Goal: Information Seeking & Learning: Understand process/instructions

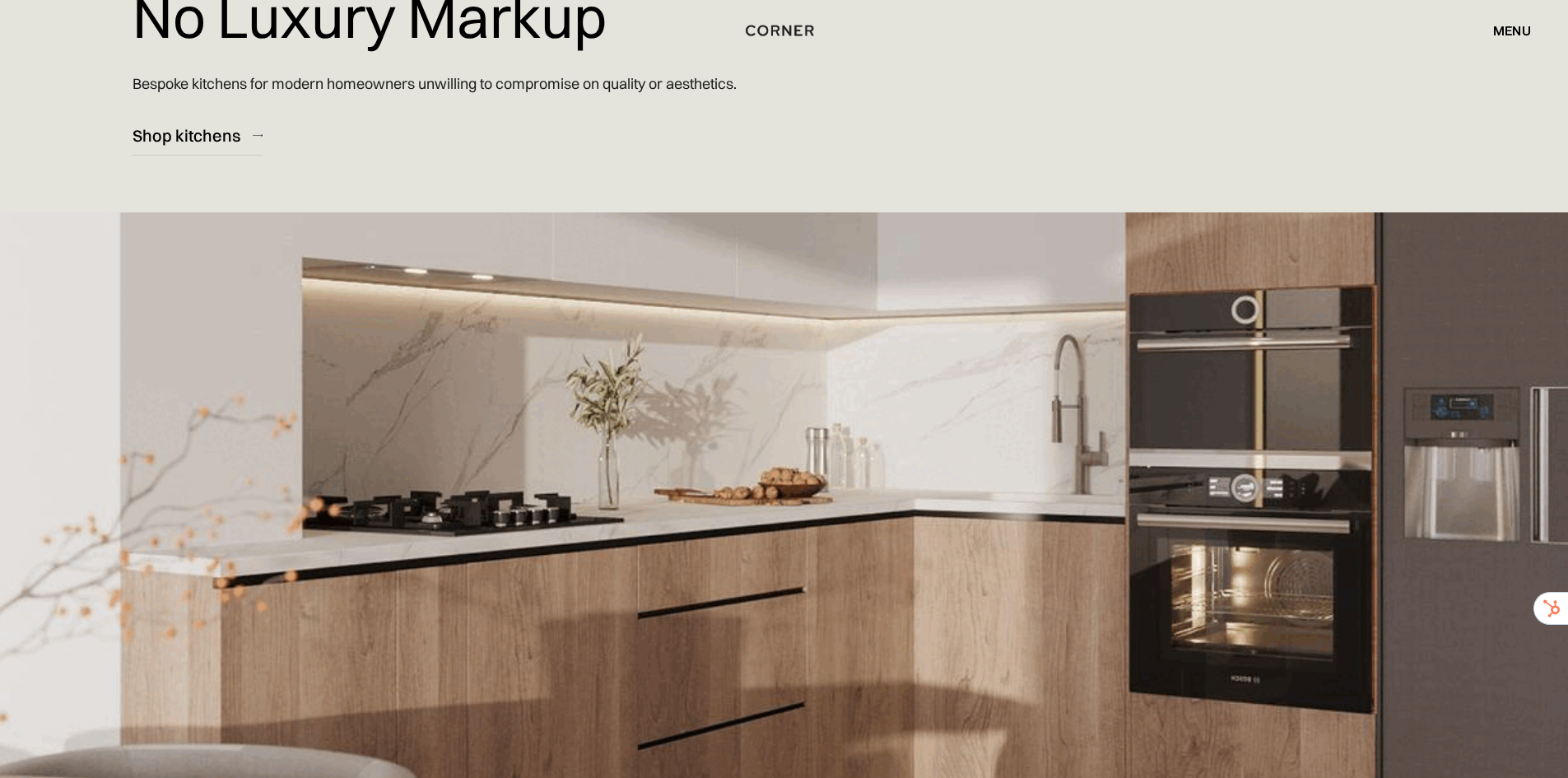
scroll to position [247, 0]
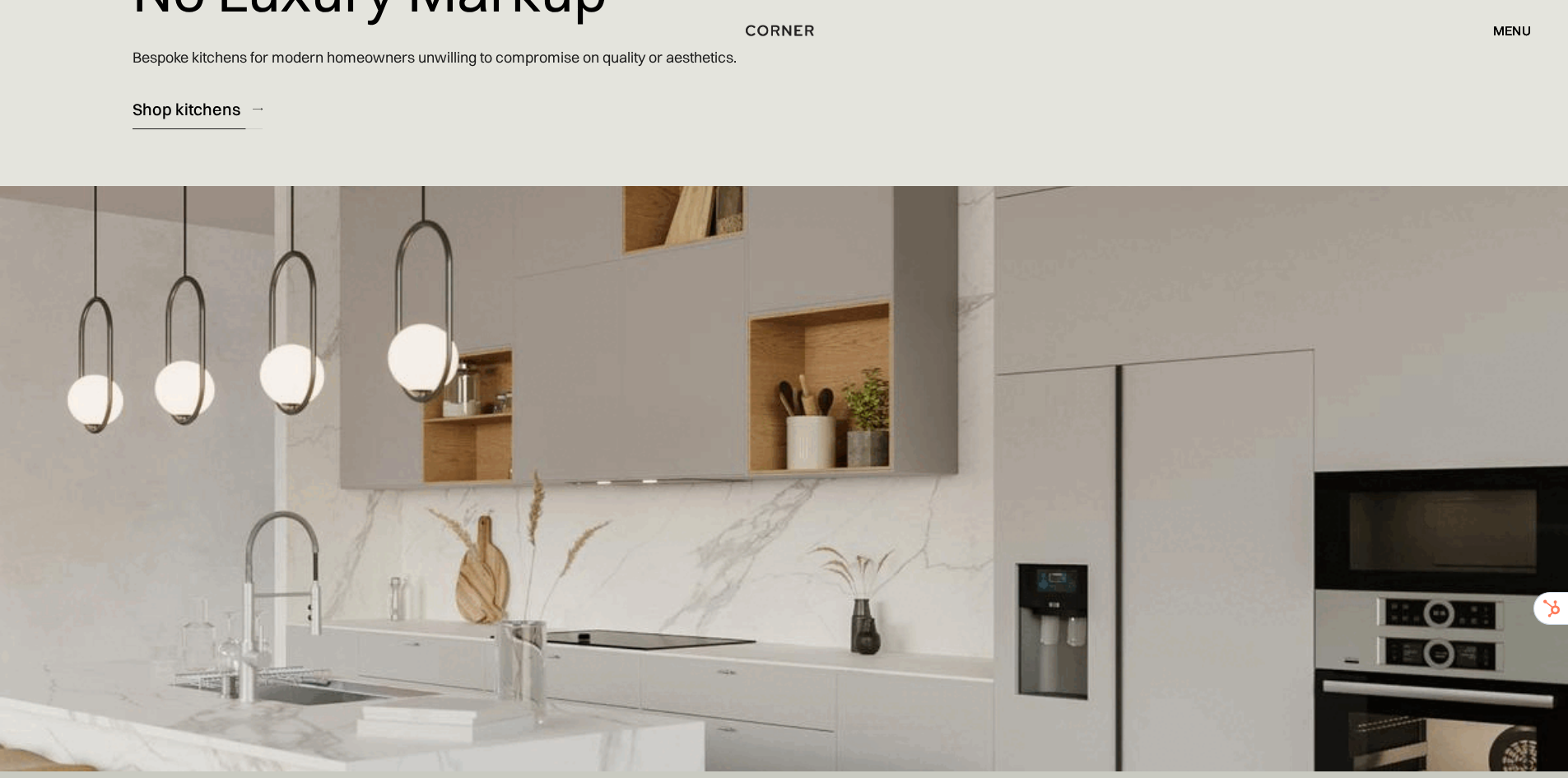
click at [196, 117] on div "Shop kitchens" at bounding box center [186, 109] width 107 height 23
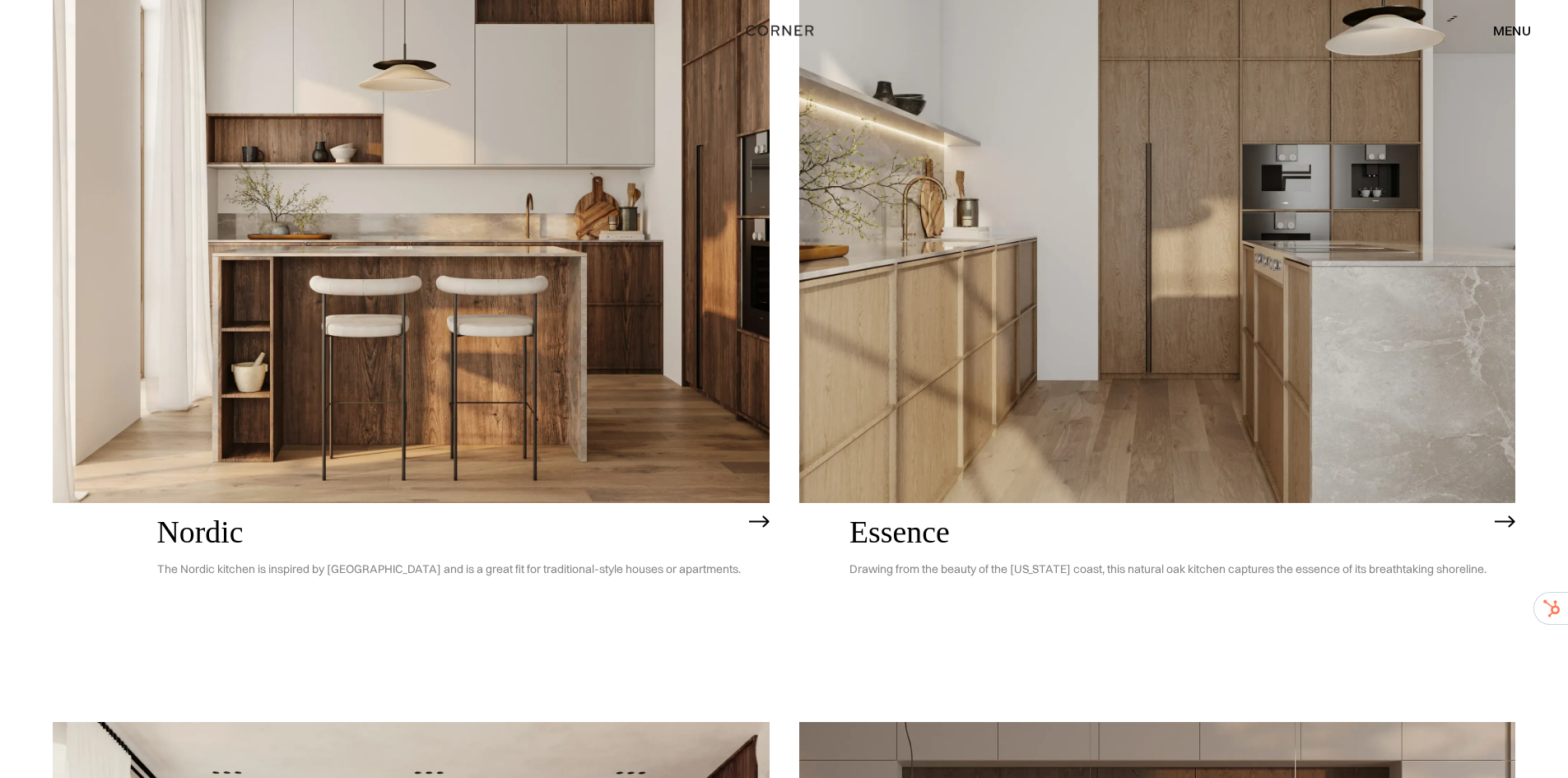
scroll to position [329, 0]
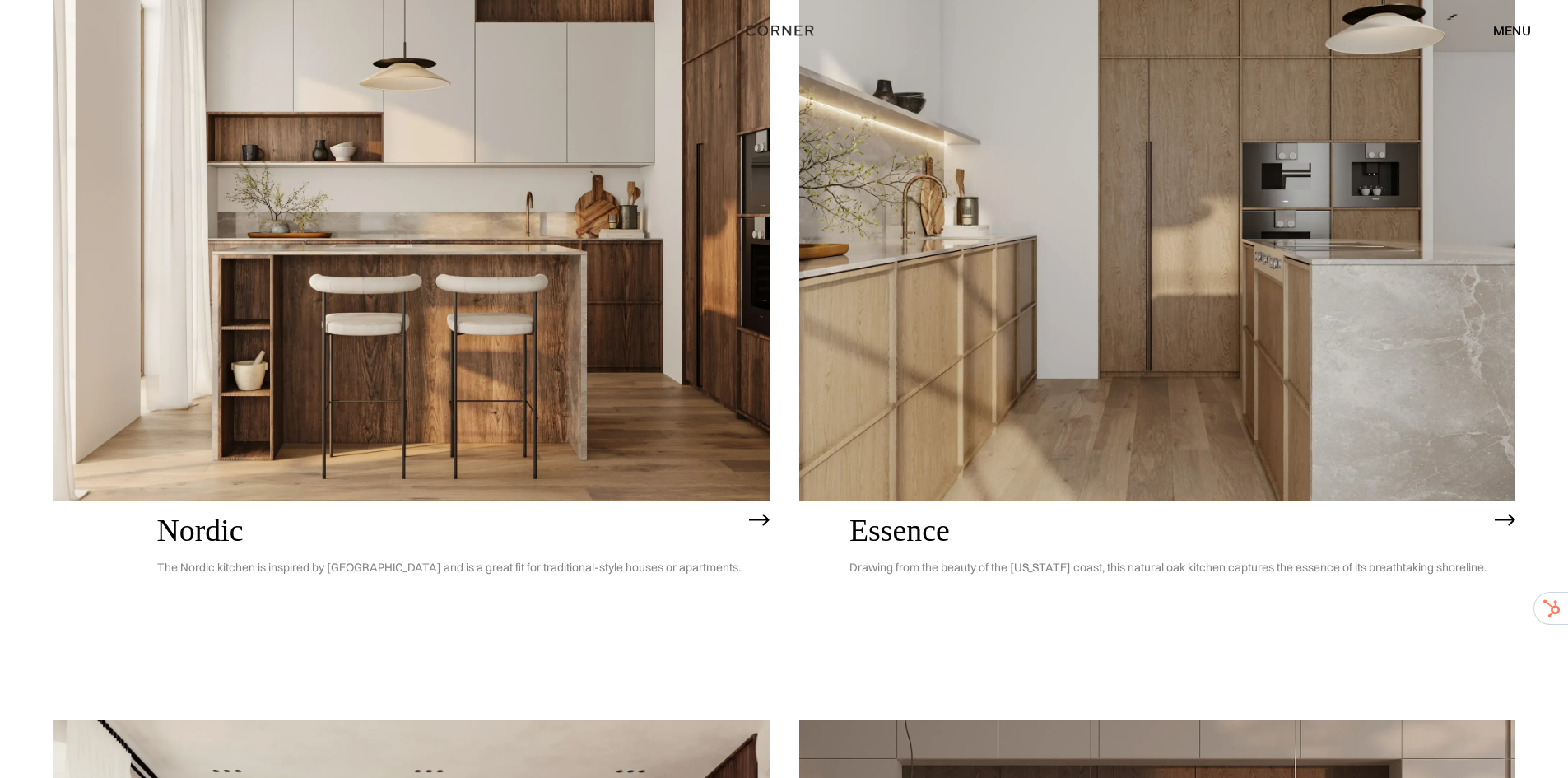
click at [368, 347] on img at bounding box center [411, 213] width 716 height 573
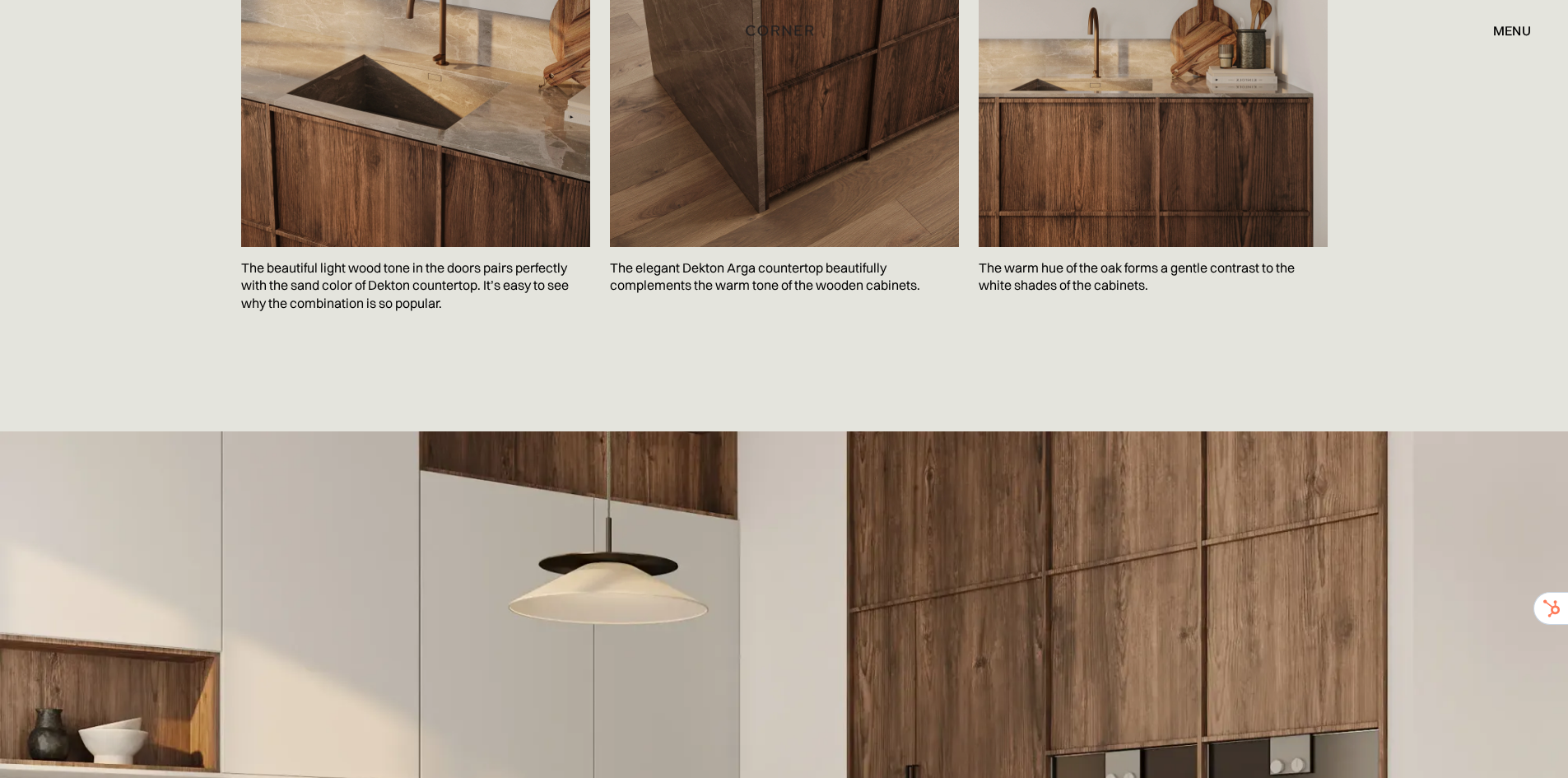
scroll to position [2602, 0]
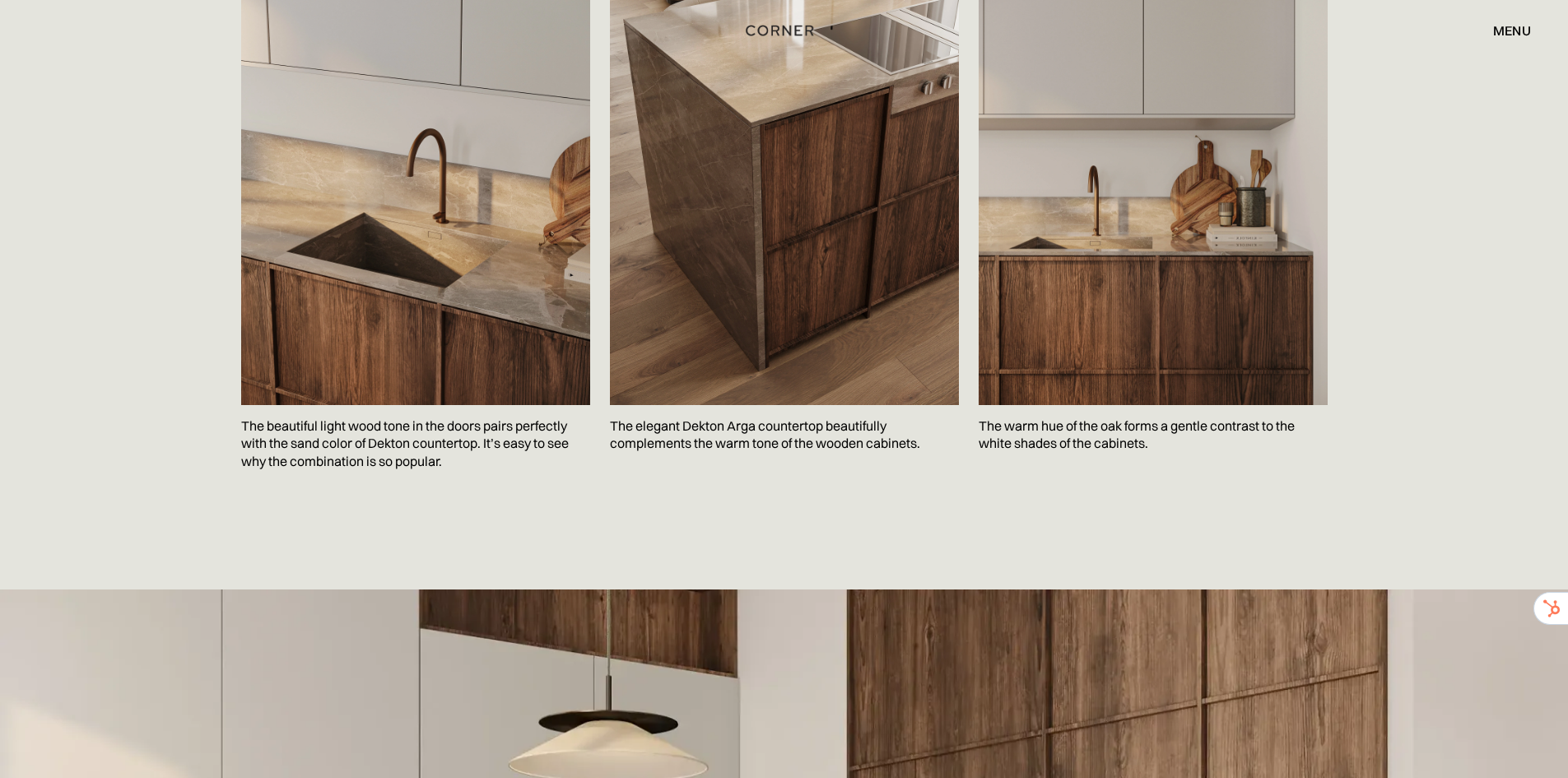
click at [1518, 34] on div "menu" at bounding box center [1512, 30] width 38 height 13
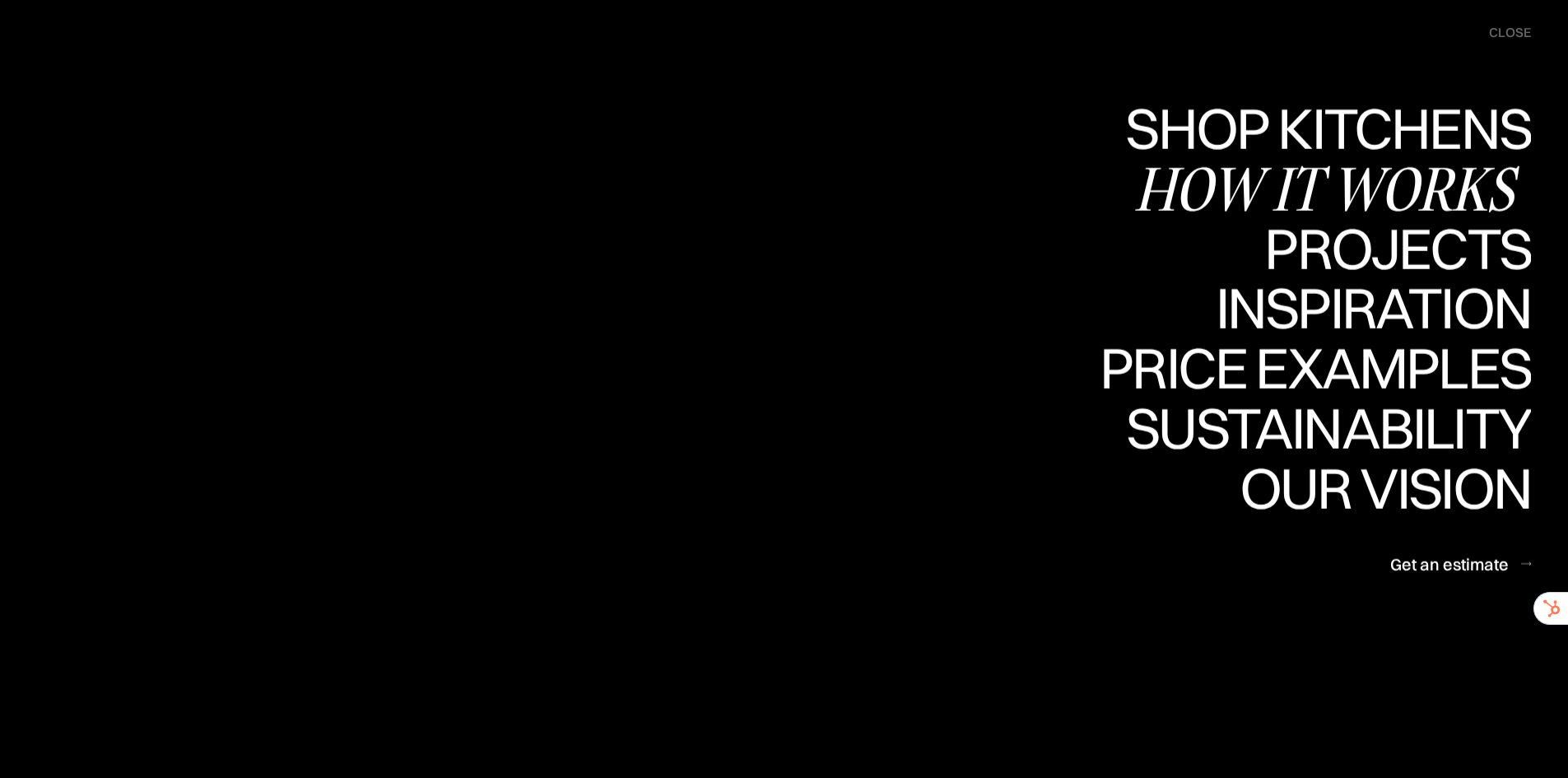
click at [1332, 173] on div "How it works" at bounding box center [1332, 188] width 397 height 57
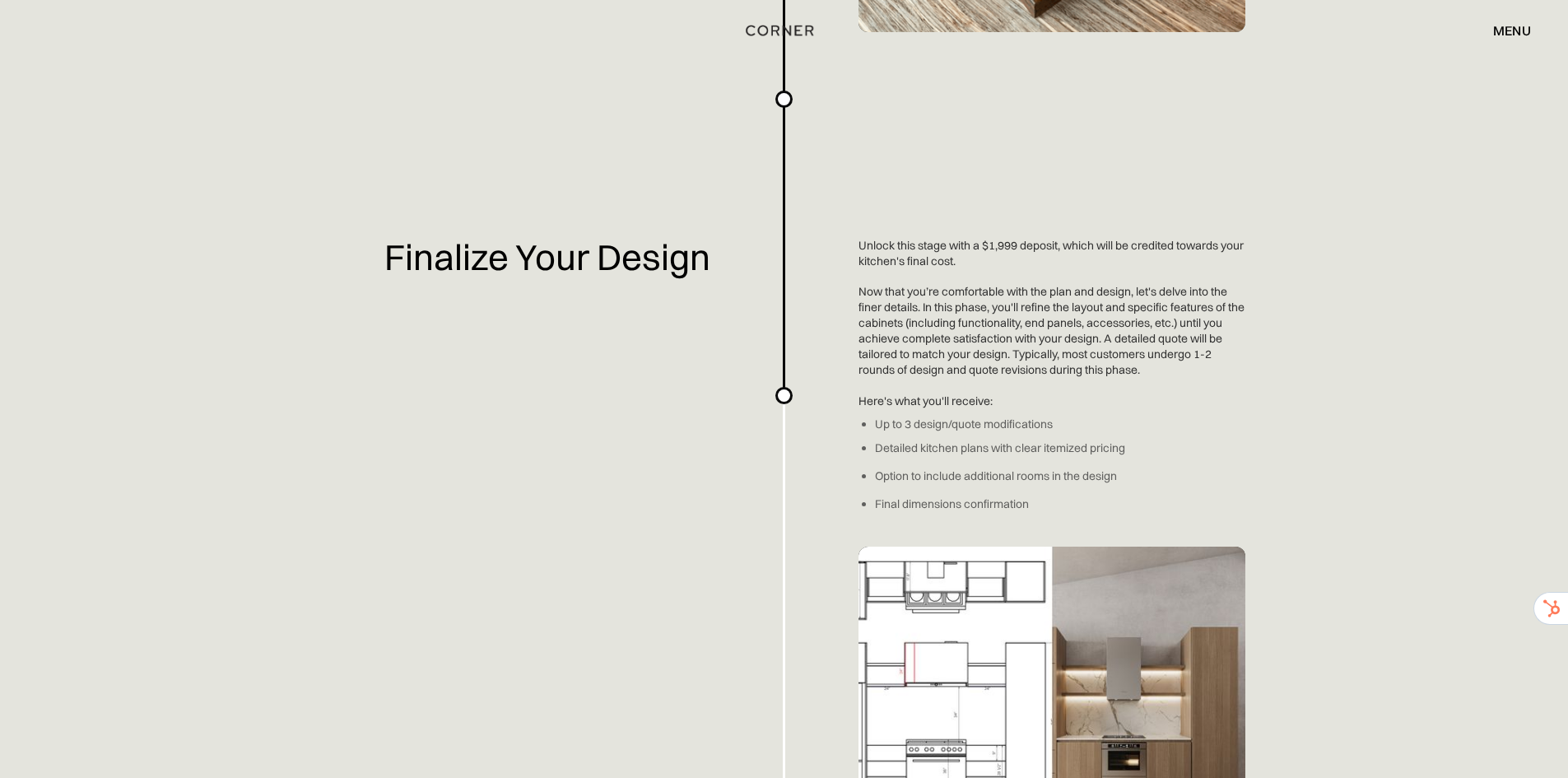
scroll to position [2222, 0]
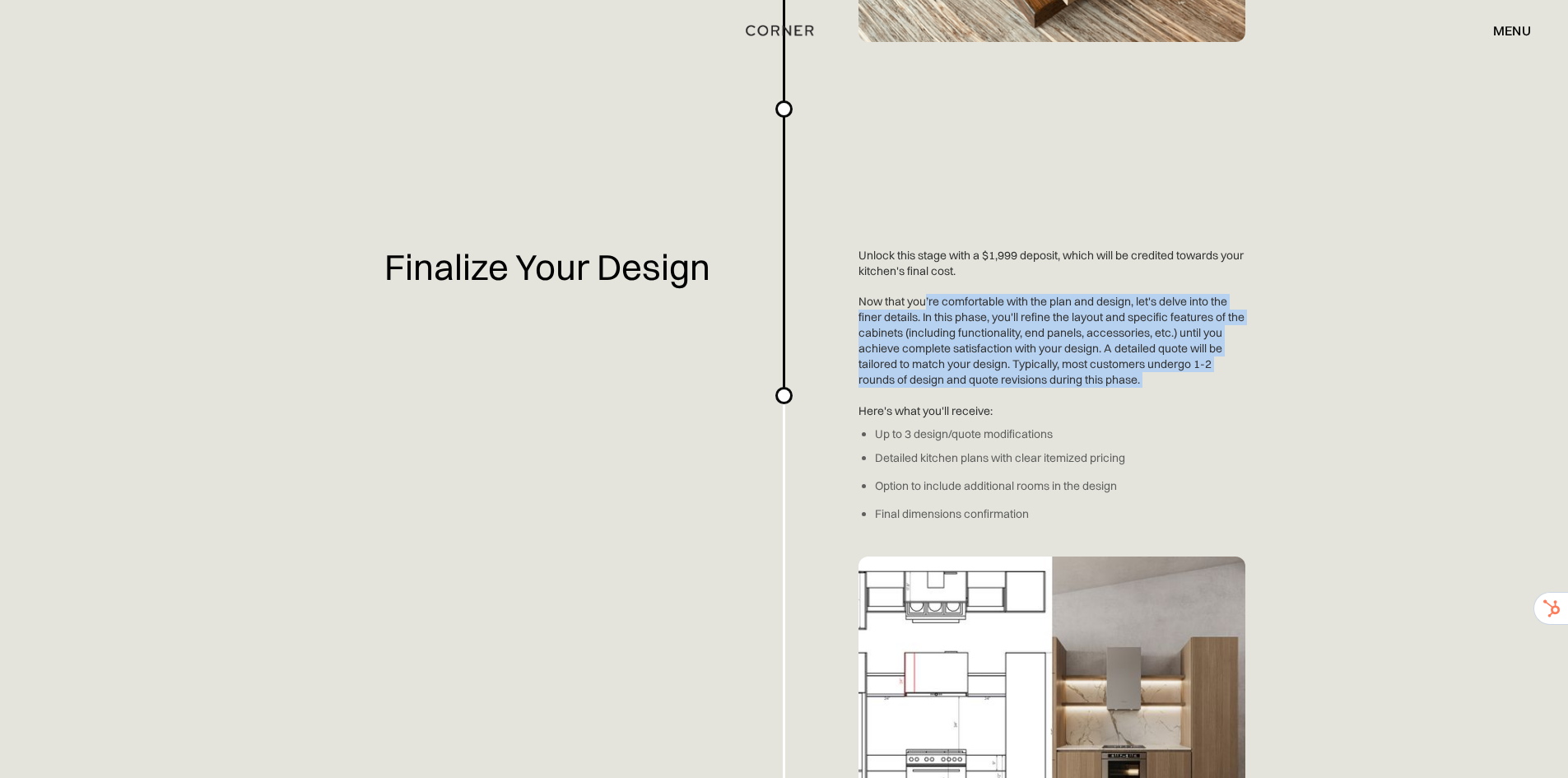
drag, startPoint x: 926, startPoint y: 304, endPoint x: 1144, endPoint y: 391, distance: 234.7
click at [1144, 391] on div "Planning a kitchen doesn’t have to be hard. We've made an easy-to-use overview …" at bounding box center [784, 104] width 1568 height 4652
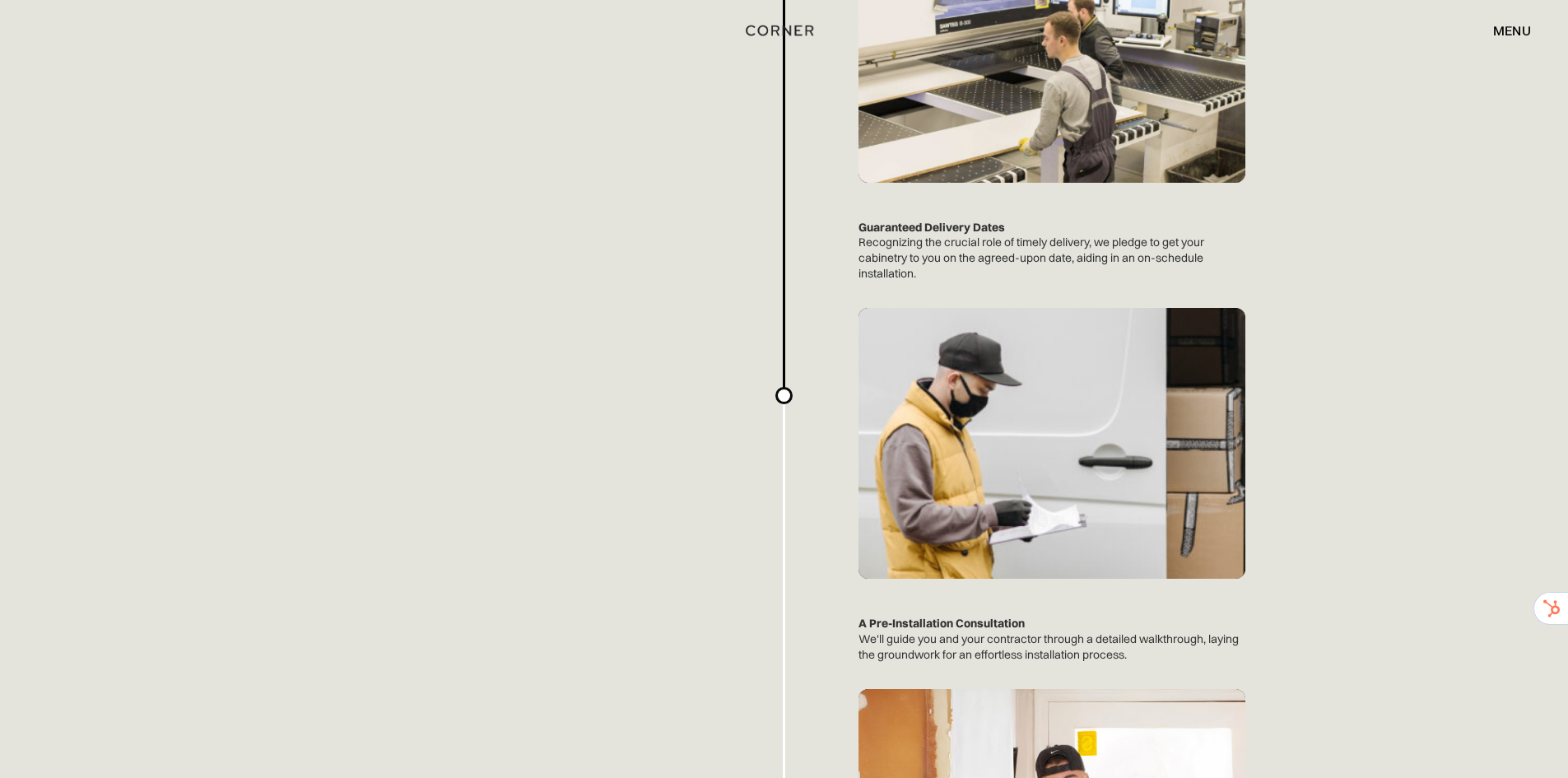
scroll to position [4033, 0]
